Goal: Use online tool/utility: Utilize a website feature to perform a specific function

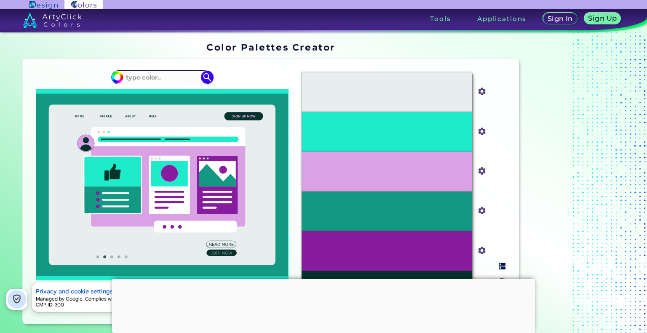
click at [484, 90] on input "#e8eeee" at bounding box center [480, 91] width 11 height 11
click at [161, 79] on input at bounding box center [162, 77] width 78 height 11
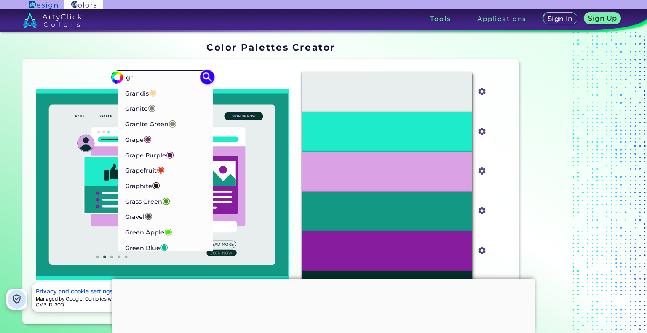
type input "g"
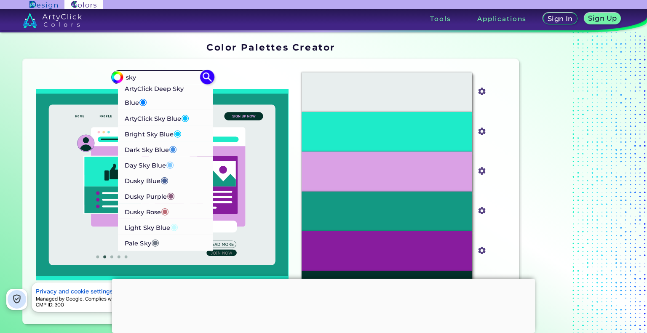
type input "sky"
click at [158, 132] on p "Bright Sky Blue ◉" at bounding box center [153, 133] width 57 height 16
type input "#02ccfe"
type input "#02CCFE"
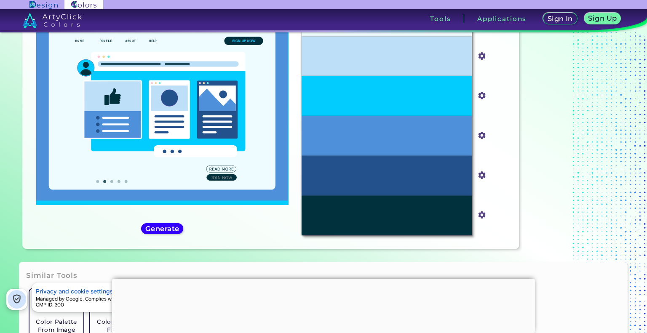
scroll to position [81, 0]
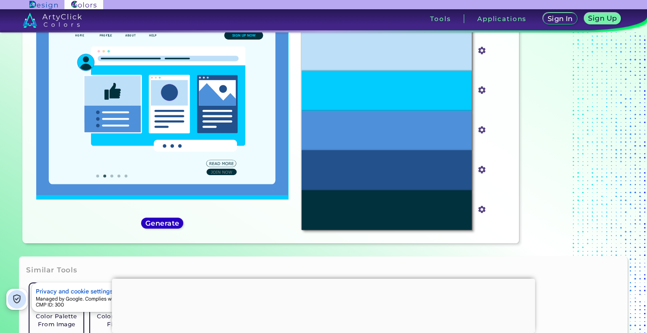
click at [164, 225] on h5 "Generate" at bounding box center [161, 223] width 33 height 7
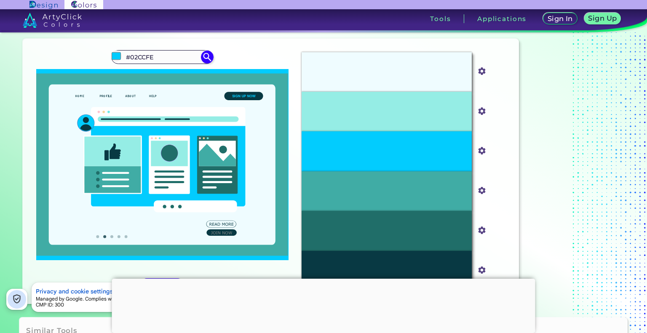
scroll to position [20, 0]
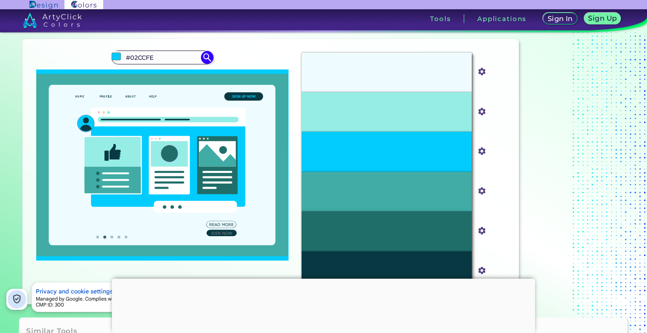
click at [223, 223] on icon at bounding box center [162, 165] width 227 height 161
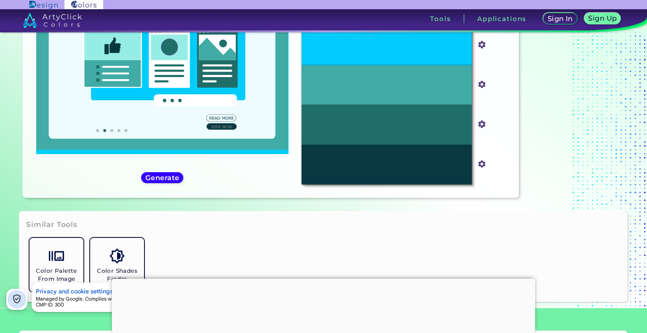
scroll to position [148, 0]
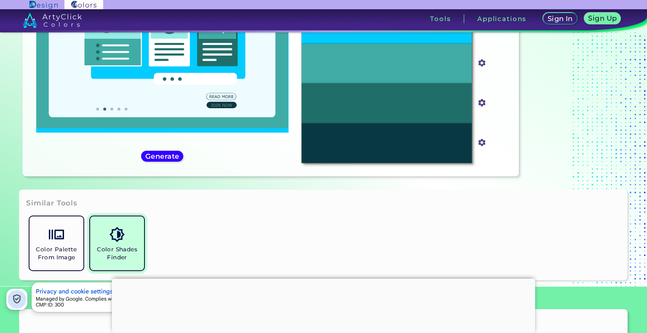
click at [108, 247] on h5 "Color Shades Finder" at bounding box center [117, 254] width 47 height 16
